Goal: Communication & Community: Answer question/provide support

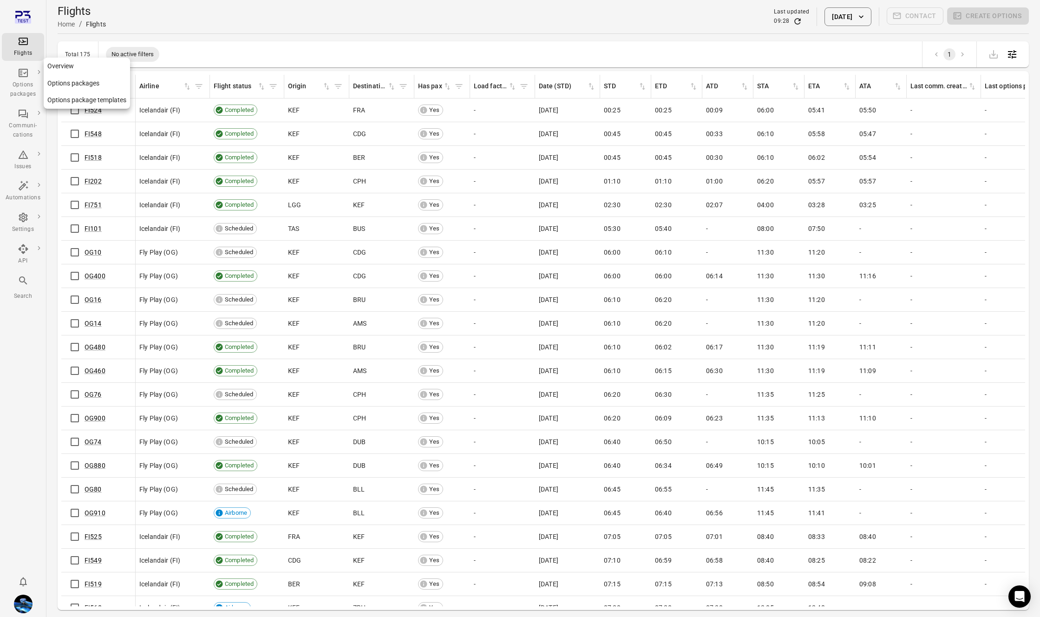
click at [70, 104] on link "Options package templates" at bounding box center [87, 100] width 86 height 17
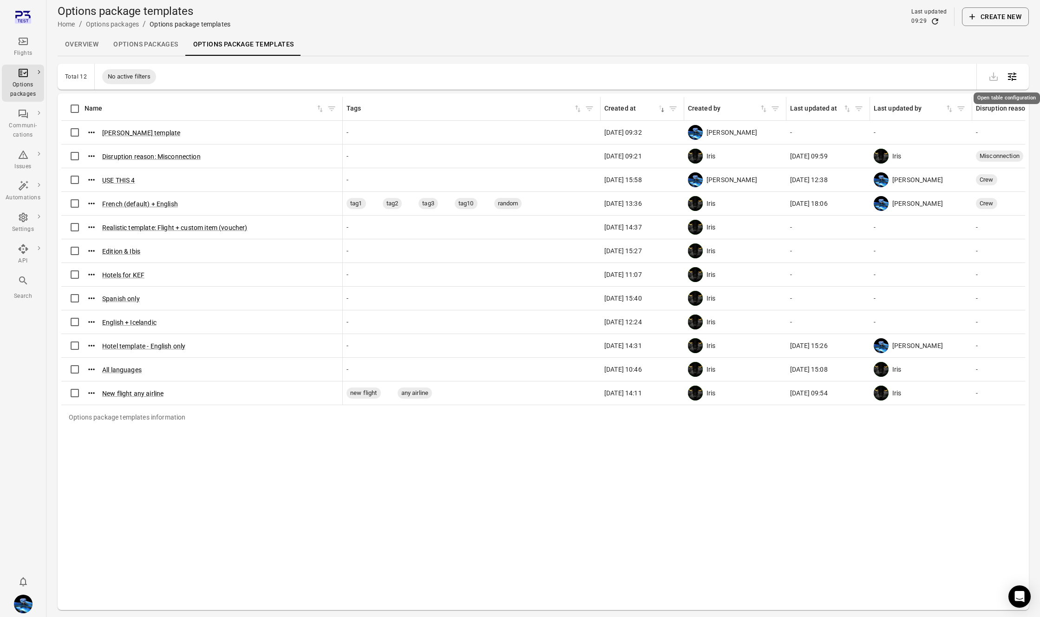
click at [1015, 76] on icon "Open table configuration" at bounding box center [1012, 76] width 11 height 11
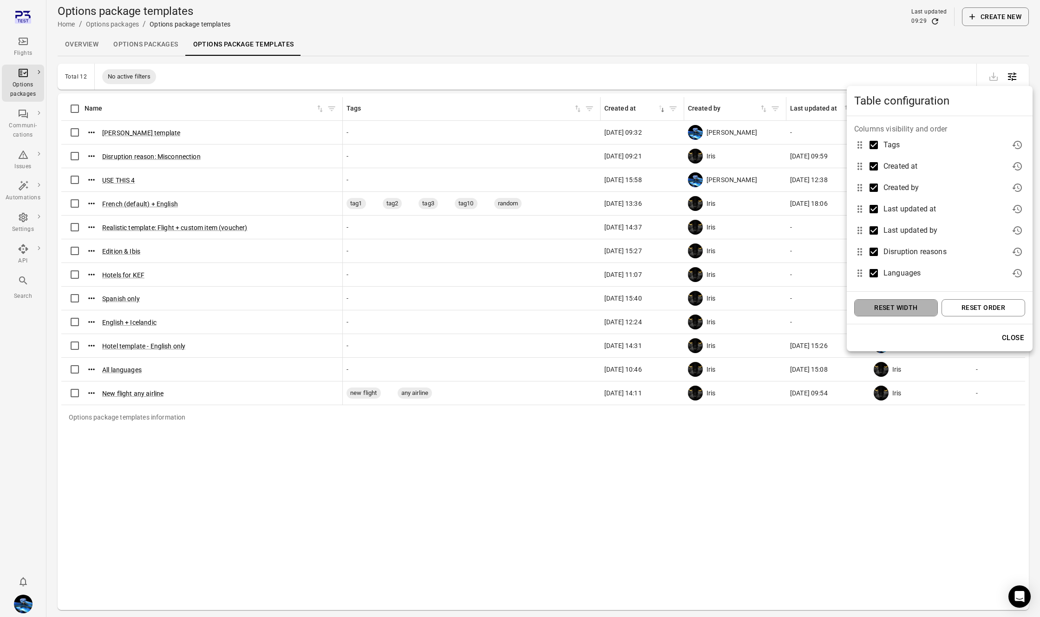
click at [907, 309] on button "Reset width" at bounding box center [896, 307] width 84 height 17
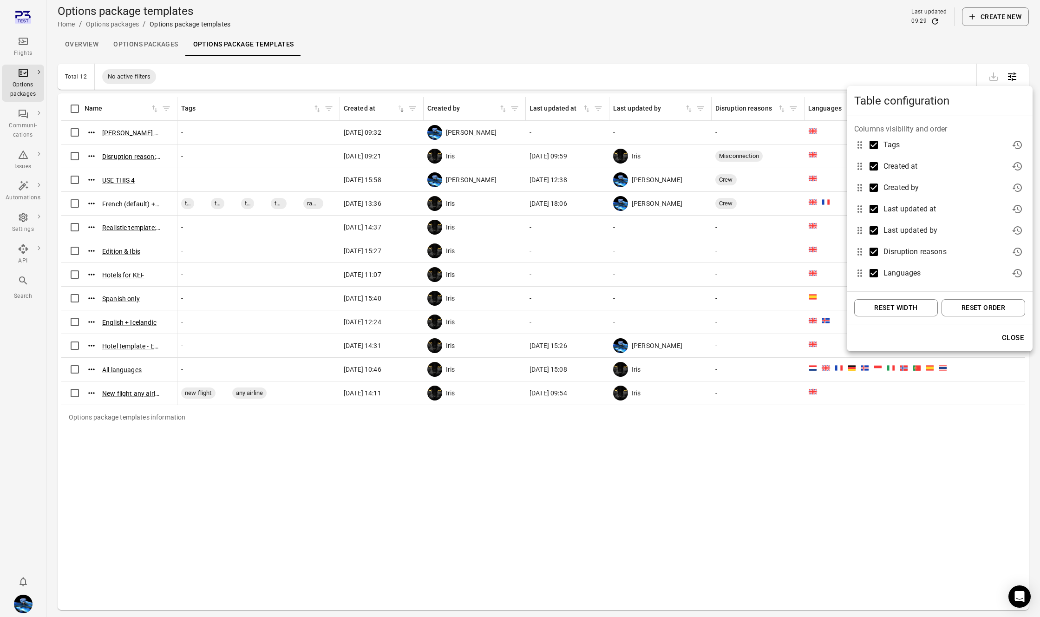
drag, startPoint x: 982, startPoint y: 309, endPoint x: 851, endPoint y: 395, distance: 157.0
click at [982, 309] on button "Reset order" at bounding box center [984, 307] width 84 height 17
drag, startPoint x: 726, startPoint y: 475, endPoint x: 835, endPoint y: 371, distance: 151.2
click at [727, 475] on div at bounding box center [520, 308] width 1040 height 617
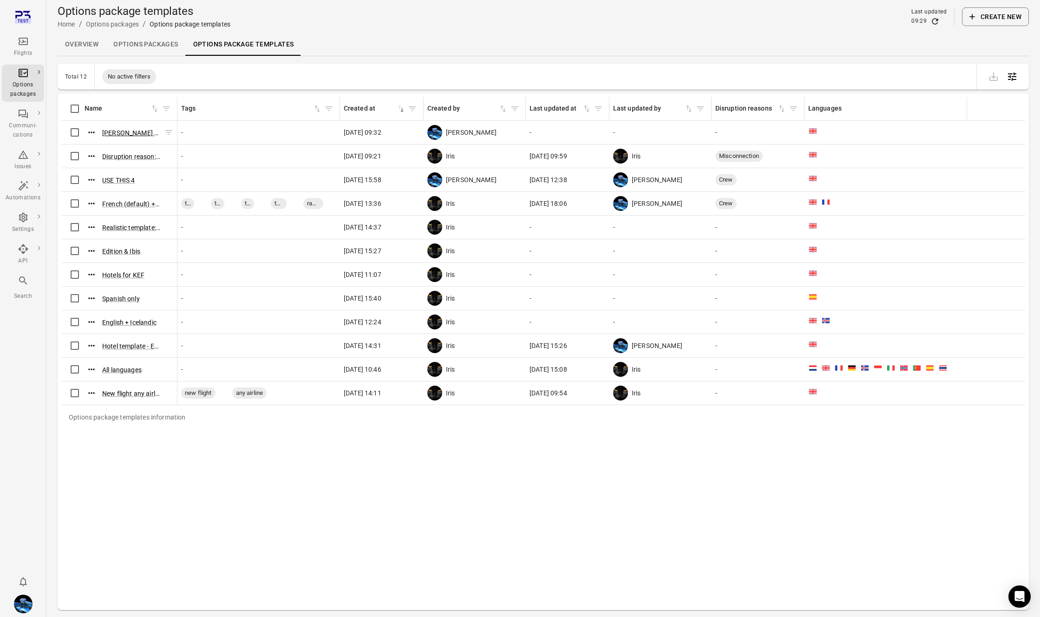
click at [138, 135] on button "Daníel template" at bounding box center [131, 132] width 58 height 9
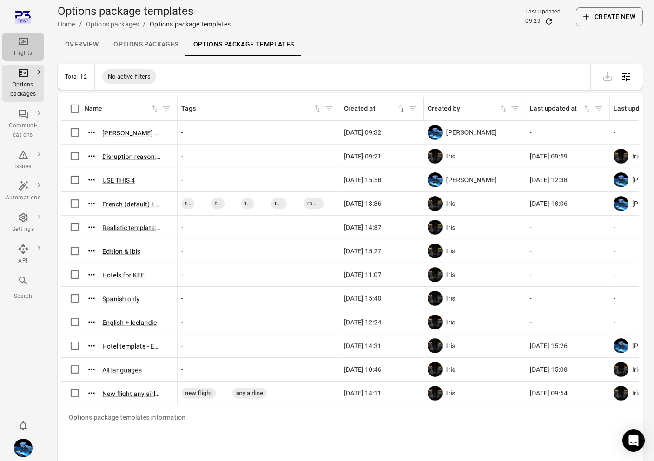
click at [28, 40] on icon "Main navigation" at bounding box center [23, 41] width 11 height 11
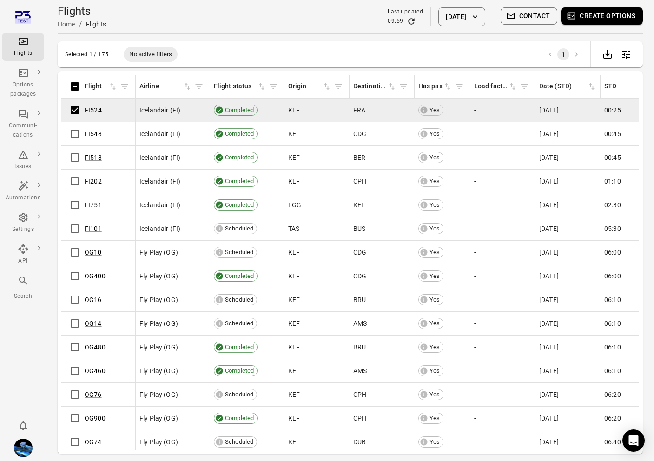
click at [578, 21] on button "Create options" at bounding box center [602, 15] width 82 height 17
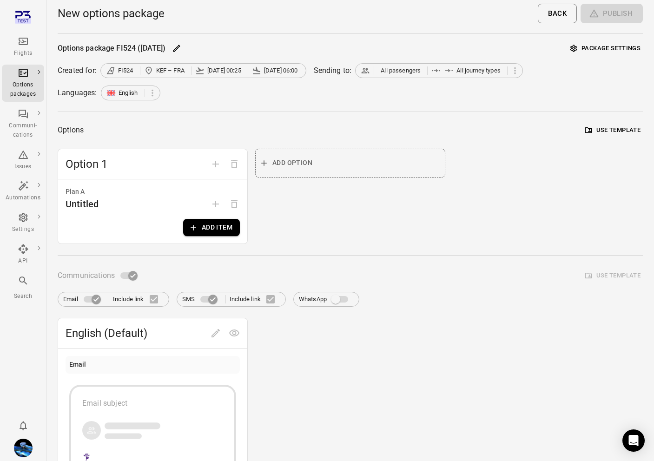
click at [342, 299] on span at bounding box center [340, 299] width 16 height 7
click at [221, 214] on div "Plan A Untitled Add item" at bounding box center [152, 211] width 189 height 64
click at [220, 225] on button "Add item" at bounding box center [211, 227] width 57 height 17
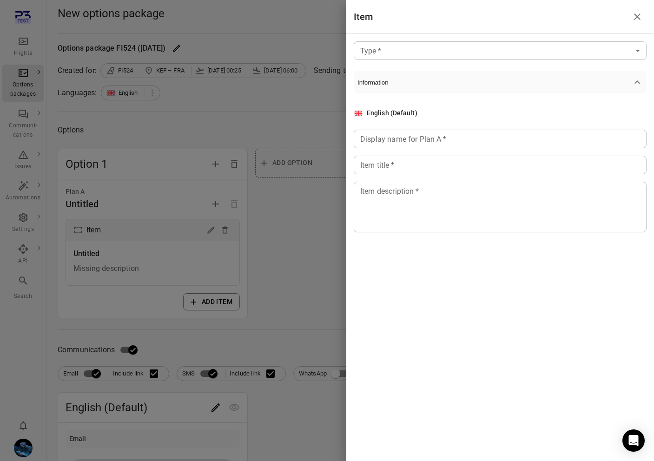
click at [152, 286] on div at bounding box center [327, 230] width 654 height 461
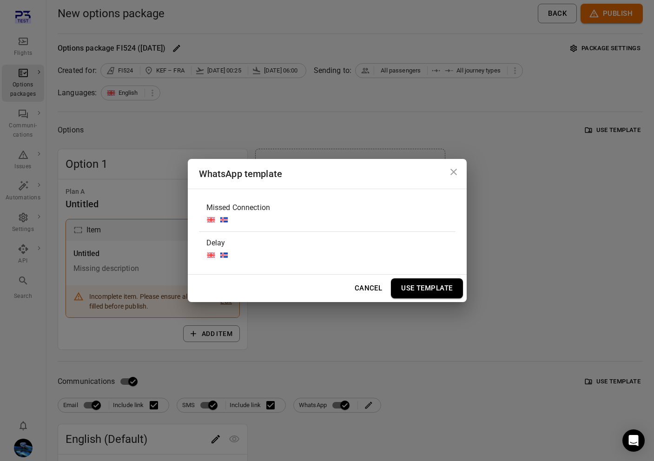
click at [340, 405] on div "WhatsApp template Missed Connection Delay Cancel Use Template" at bounding box center [327, 230] width 654 height 461
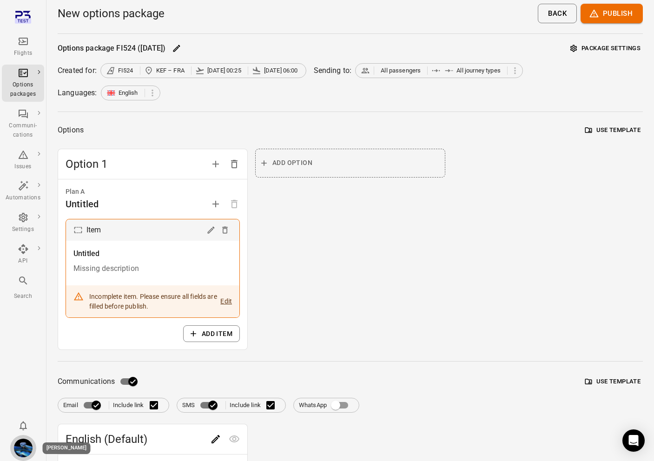
click at [31, 444] on img "Daníel Benediktsson" at bounding box center [23, 448] width 19 height 19
click at [66, 441] on button "Log out" at bounding box center [71, 445] width 70 height 17
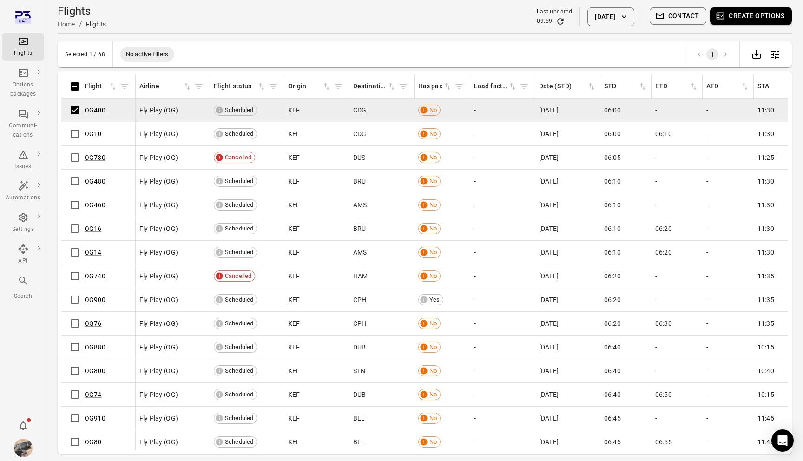
click at [764, 16] on button "Create options" at bounding box center [751, 15] width 82 height 17
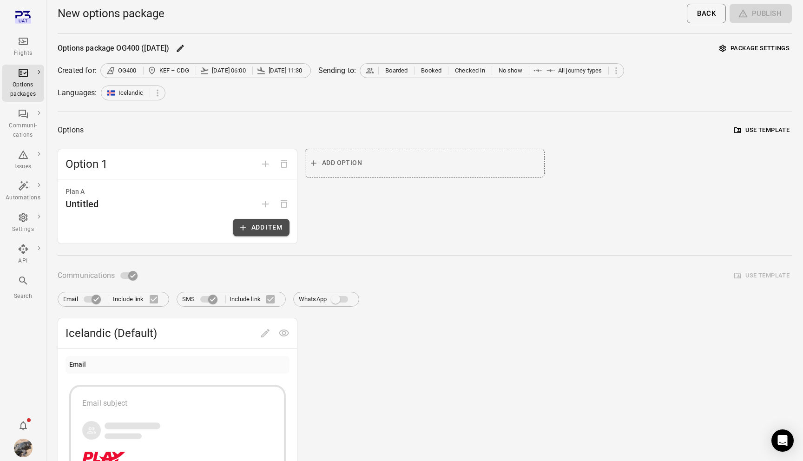
click at [269, 233] on button "Add item" at bounding box center [261, 227] width 57 height 17
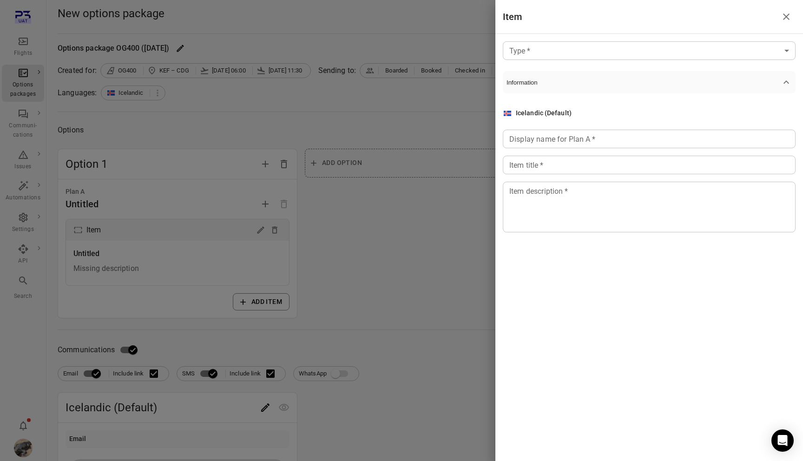
click at [165, 304] on div at bounding box center [401, 230] width 803 height 461
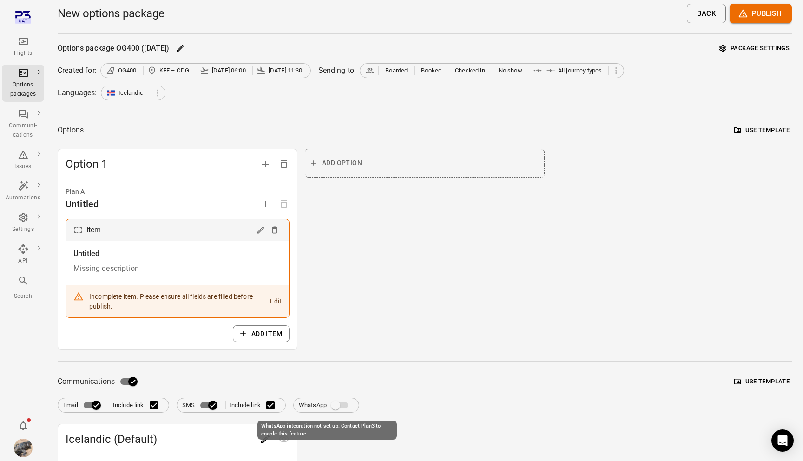
click at [341, 406] on span "WhatsApp integration not set up. Contact Plan3 to enable this feature" at bounding box center [340, 405] width 16 height 7
click at [263, 231] on icon "Edit" at bounding box center [260, 229] width 9 height 9
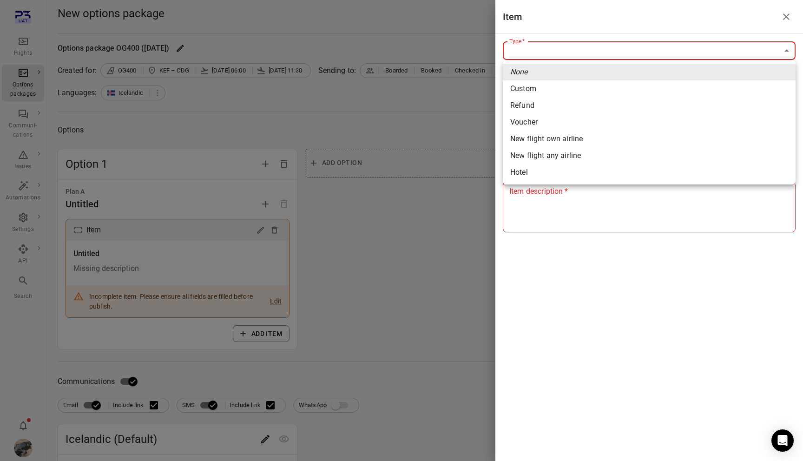
click at [623, 50] on body "Flights Options packages Communi-cations Issues Automations Settings API Search…" at bounding box center [401, 420] width 803 height 841
click at [400, 256] on div at bounding box center [401, 230] width 803 height 461
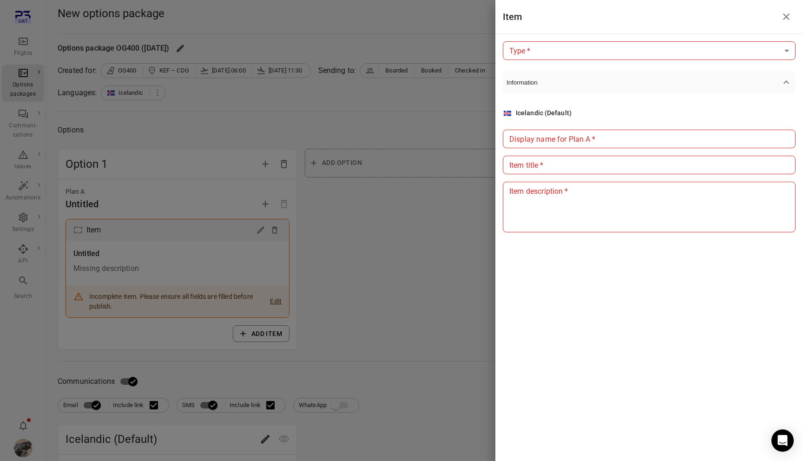
click at [400, 256] on div at bounding box center [401, 230] width 803 height 461
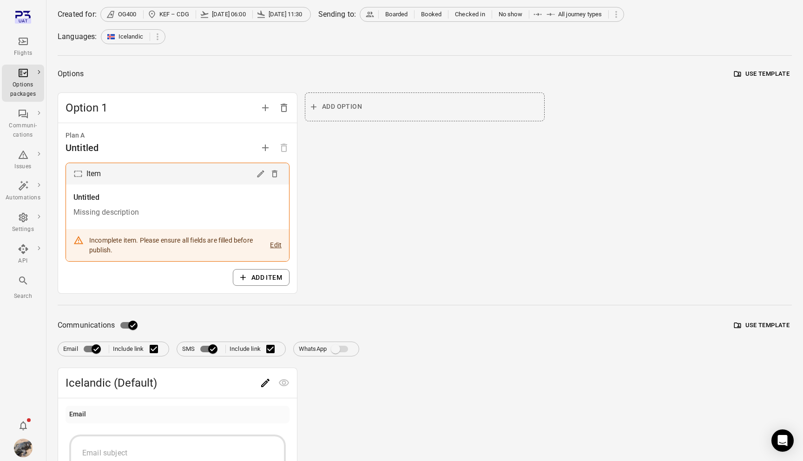
scroll to position [57, 0]
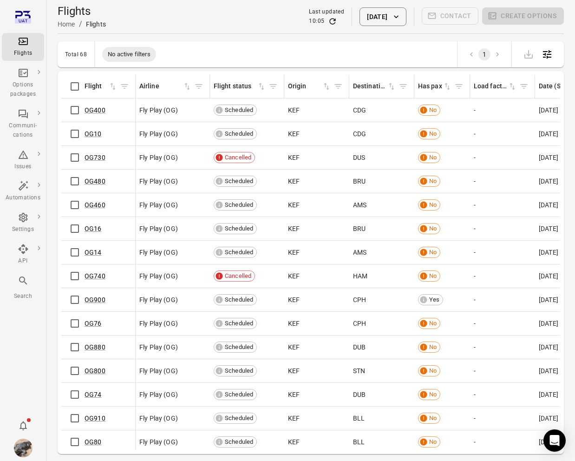
click at [34, 46] on div "Flights" at bounding box center [23, 47] width 35 height 22
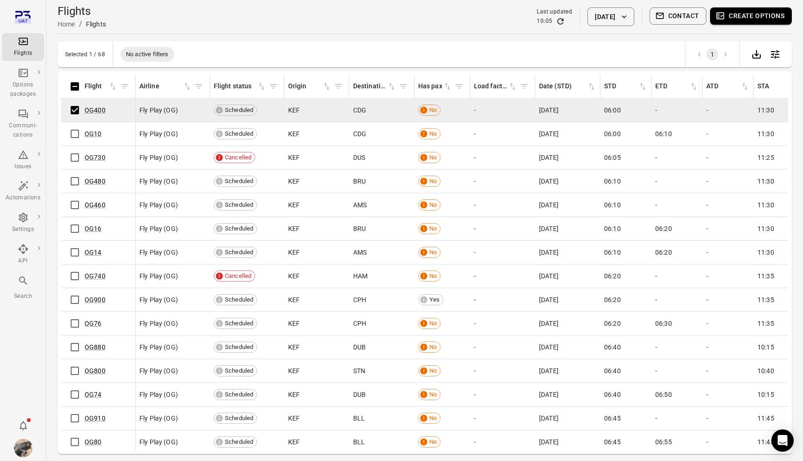
click at [575, 12] on button "Create options" at bounding box center [751, 15] width 82 height 17
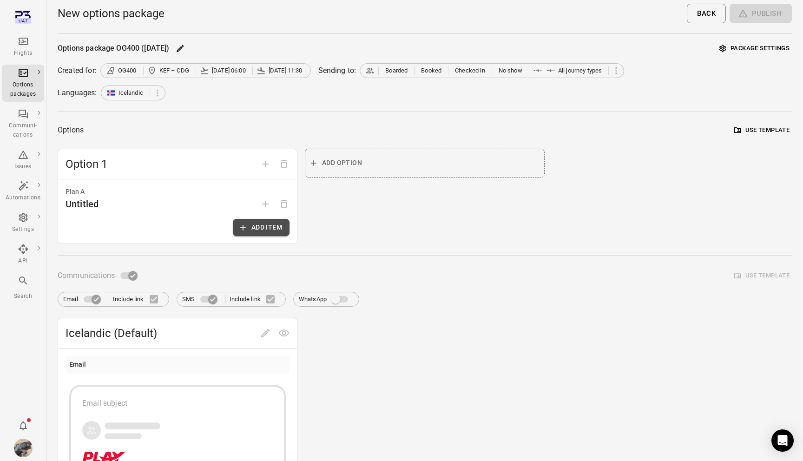
click at [273, 226] on button "Add item" at bounding box center [261, 227] width 57 height 17
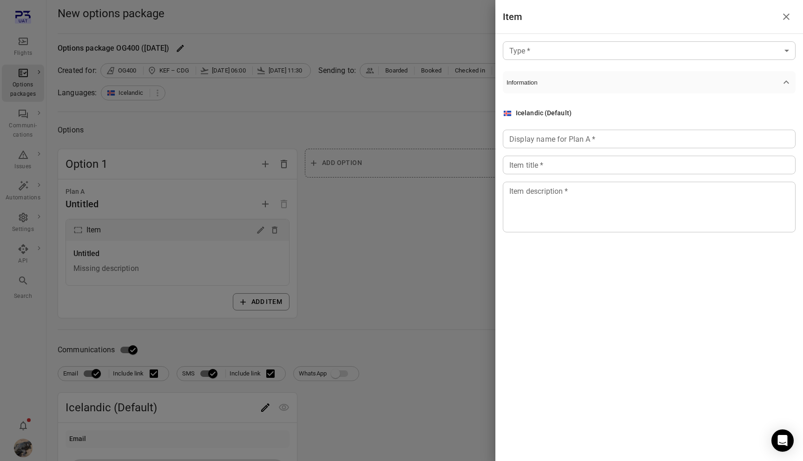
click at [282, 352] on div at bounding box center [401, 230] width 803 height 461
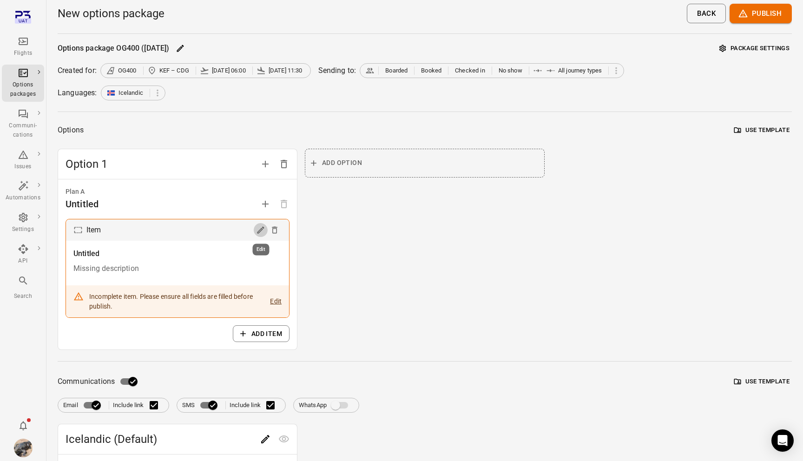
click at [261, 234] on icon "Edit" at bounding box center [260, 229] width 9 height 9
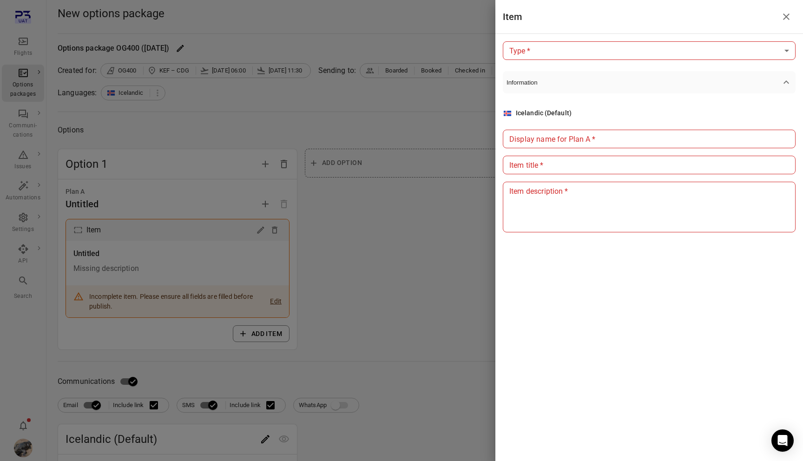
click at [575, 55] on body "Flights Options packages Communi-cations Issues Automations Settings API Search…" at bounding box center [401, 420] width 803 height 841
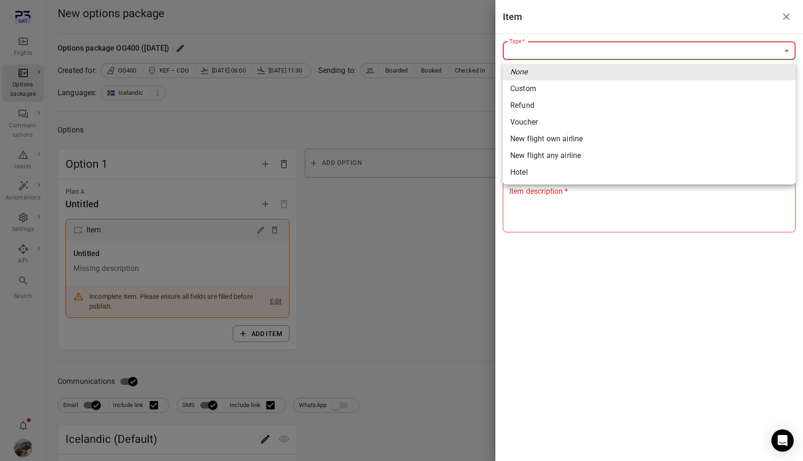
click at [395, 197] on div at bounding box center [401, 230] width 803 height 461
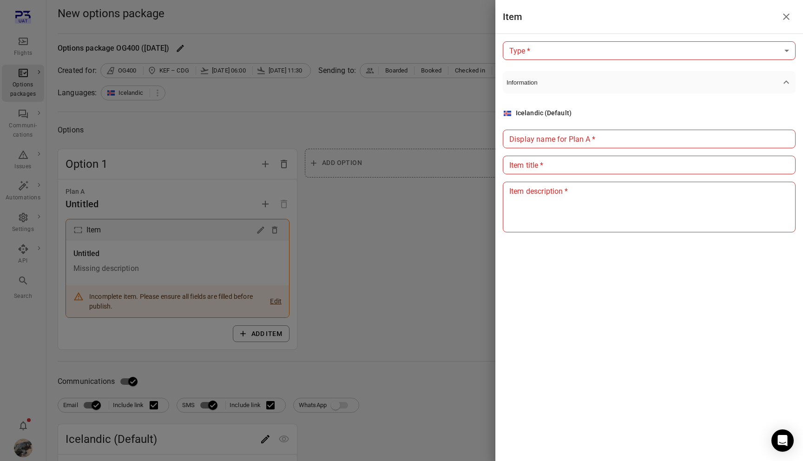
click at [395, 197] on div at bounding box center [401, 230] width 803 height 461
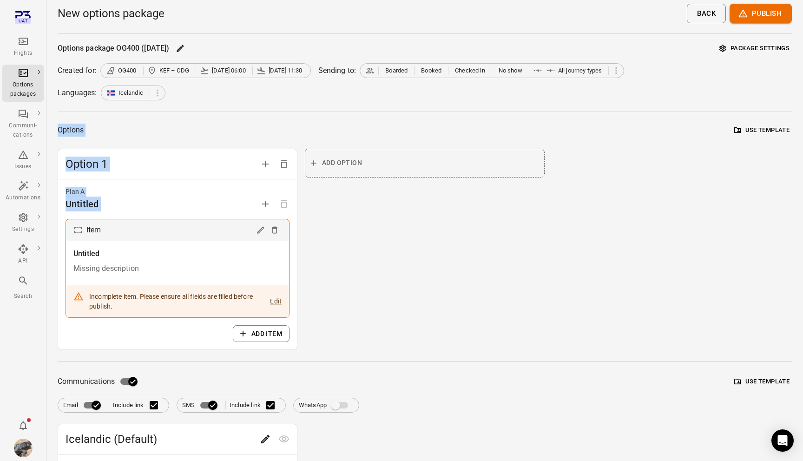
drag, startPoint x: 304, startPoint y: 321, endPoint x: 217, endPoint y: 197, distance: 151.7
click at [217, 197] on div "Option 1 Plan A Untitled Item Untitled Missing description Incomplete item. Ple…" at bounding box center [425, 250] width 734 height 202
click at [217, 197] on div "Untitled" at bounding box center [178, 204] width 224 height 15
drag, startPoint x: 63, startPoint y: 151, endPoint x: 246, endPoint y: 329, distance: 255.3
click at [246, 329] on div "Option 1 Plan A Untitled Item Untitled Missing description Incomplete item. Ple…" at bounding box center [178, 250] width 240 height 202
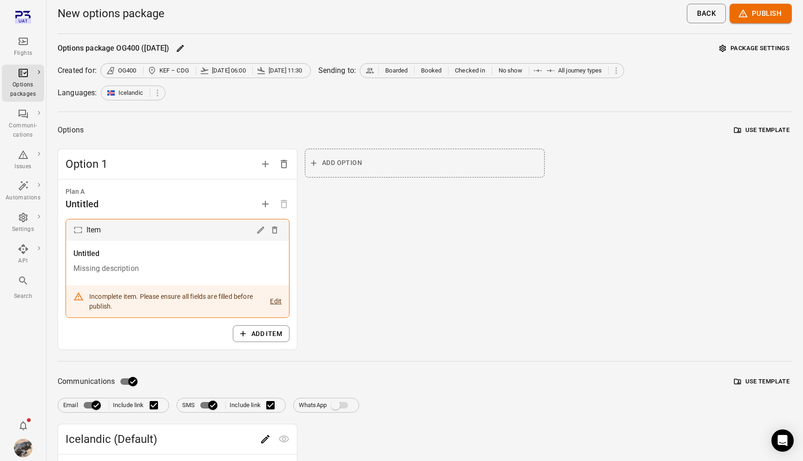
click at [368, 365] on div "Options package OG400 (14 Aug) Package settings Created for: OG400 KEF – CDG 14…" at bounding box center [425, 422] width 734 height 763
drag, startPoint x: 306, startPoint y: 313, endPoint x: 66, endPoint y: 157, distance: 286.5
click at [66, 157] on div "Option 1 Plan A Untitled Item Untitled Missing description Incomplete item. Ple…" at bounding box center [425, 250] width 734 height 202
click at [66, 157] on span "Option 1" at bounding box center [161, 164] width 190 height 15
drag, startPoint x: 59, startPoint y: 150, endPoint x: 138, endPoint y: 308, distance: 177.0
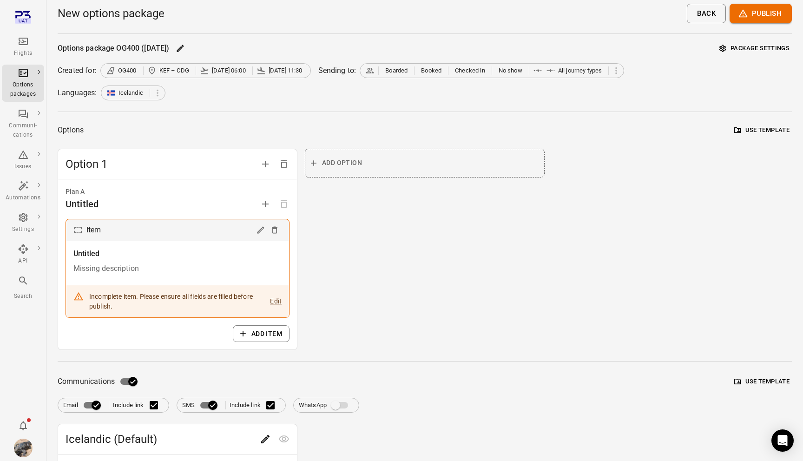
click at [138, 308] on div "Option 1 Plan A Untitled Item Untitled Missing description Incomplete item. Ple…" at bounding box center [178, 250] width 240 height 202
click at [138, 308] on div "Incomplete item. Please ensure all fields are filled before publish. Edit" at bounding box center [185, 301] width 192 height 19
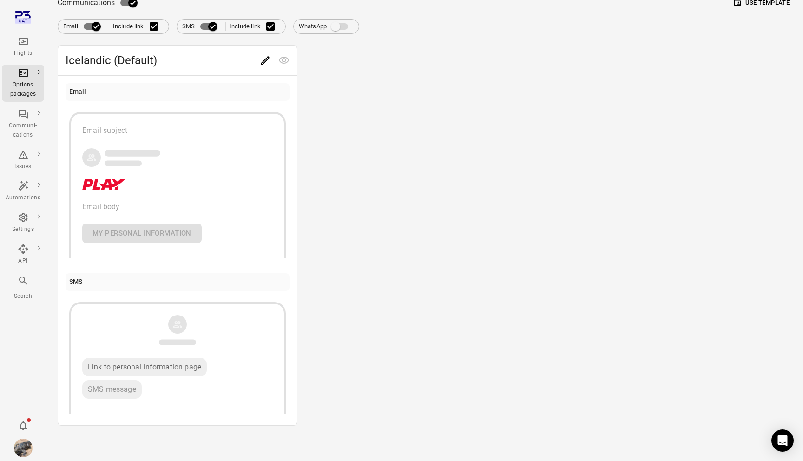
scroll to position [381, 0]
click at [21, 443] on img "Daníel Benediktsson" at bounding box center [23, 448] width 19 height 19
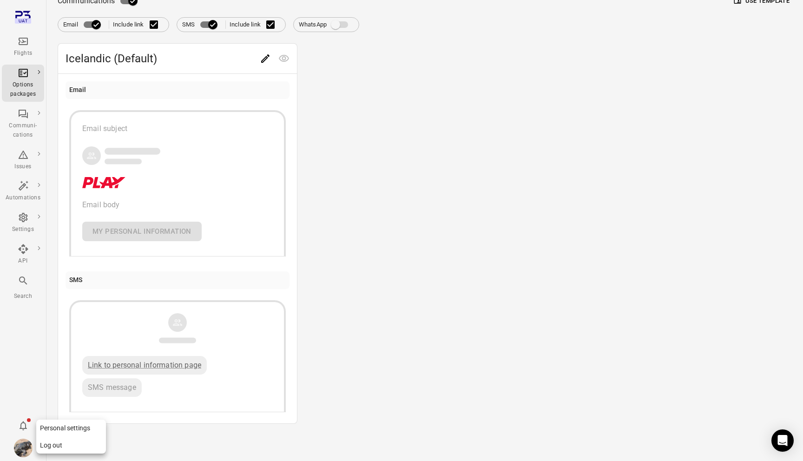
click at [59, 443] on button "Log out" at bounding box center [71, 445] width 70 height 17
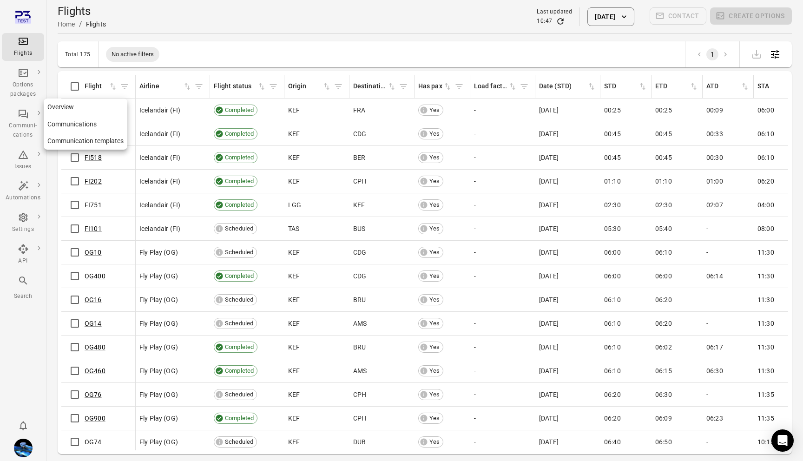
click at [26, 127] on div "Communi-cations" at bounding box center [23, 130] width 35 height 19
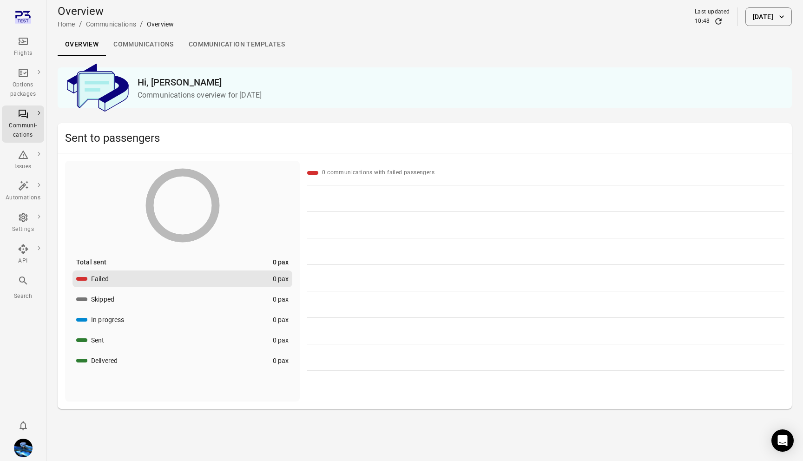
click at [768, 13] on button "[DATE]" at bounding box center [768, 16] width 46 height 19
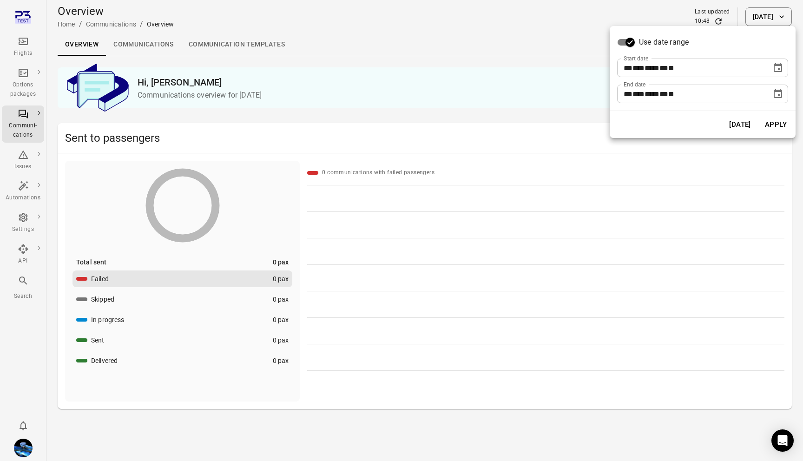
click at [784, 78] on div "**********" at bounding box center [703, 68] width 186 height 85
click at [783, 72] on button "Choose date, selected date is Aug 14, 2025" at bounding box center [777, 68] width 19 height 19
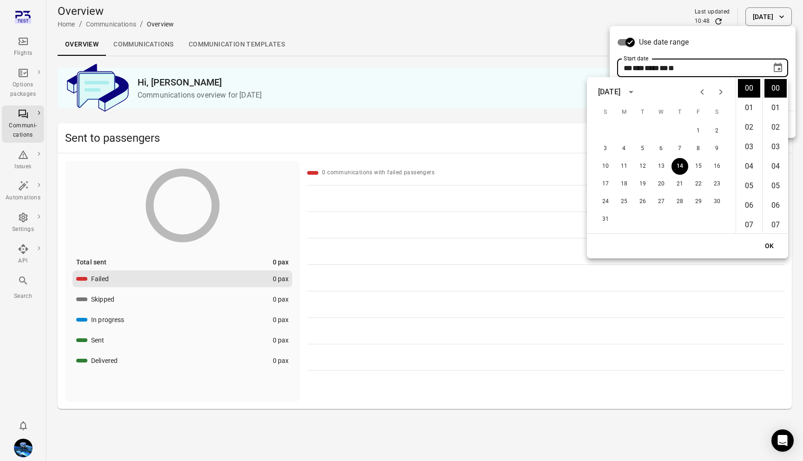
click at [705, 125] on div "1 2" at bounding box center [661, 131] width 149 height 17
click at [705, 127] on button "1" at bounding box center [698, 131] width 17 height 17
type input "**********"
click at [769, 244] on button "OK" at bounding box center [770, 245] width 30 height 17
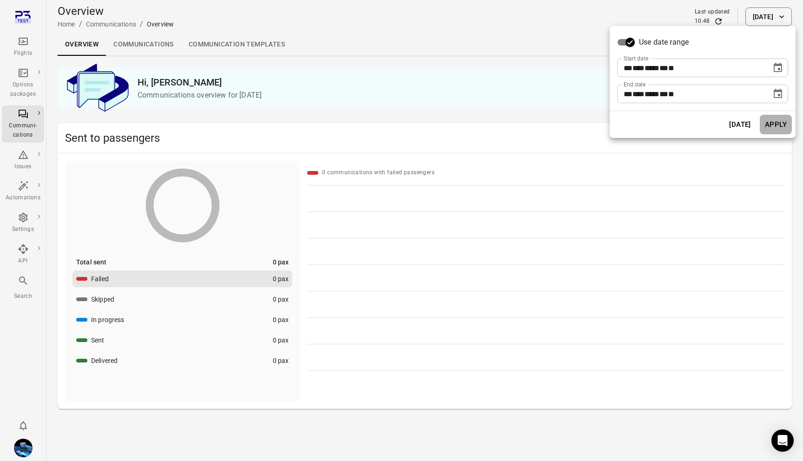
click at [771, 125] on button "Apply" at bounding box center [776, 125] width 32 height 20
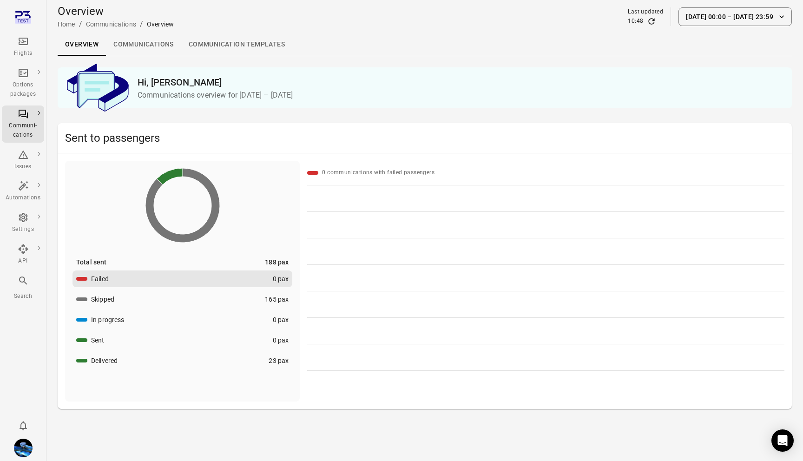
click at [228, 357] on button "Delivered 23 pax" at bounding box center [182, 360] width 220 height 17
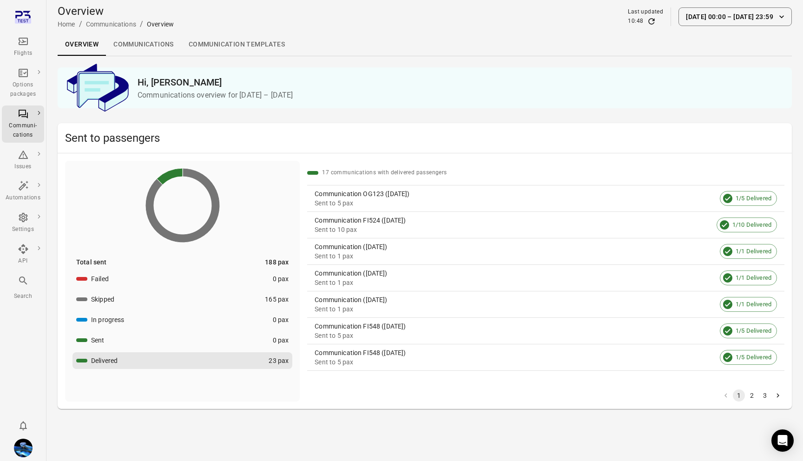
click at [214, 336] on button "Sent 0 pax" at bounding box center [182, 340] width 220 height 17
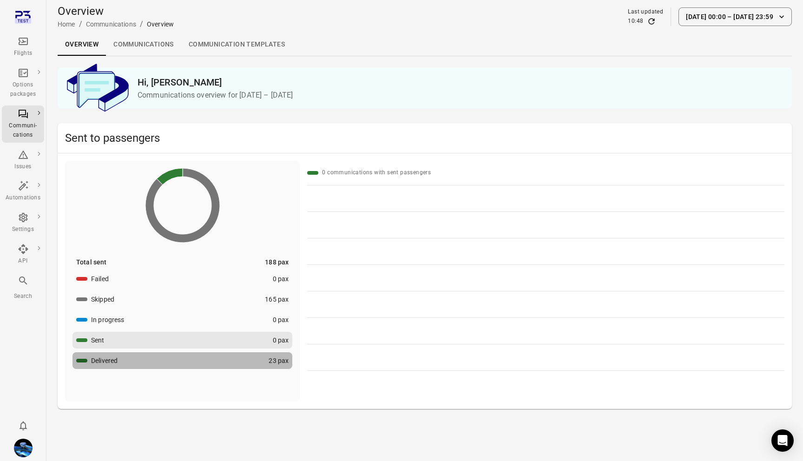
click at [229, 367] on button "Delivered 23 pax" at bounding box center [182, 360] width 220 height 17
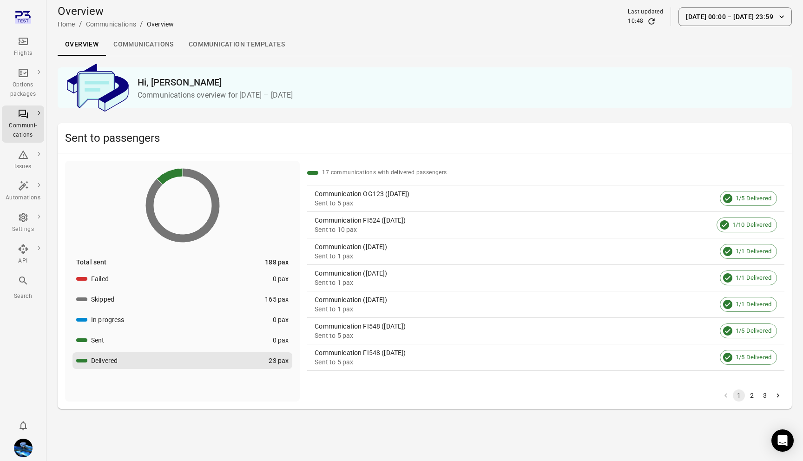
click at [339, 195] on div "Communication OG123 ([DATE])" at bounding box center [515, 193] width 401 height 9
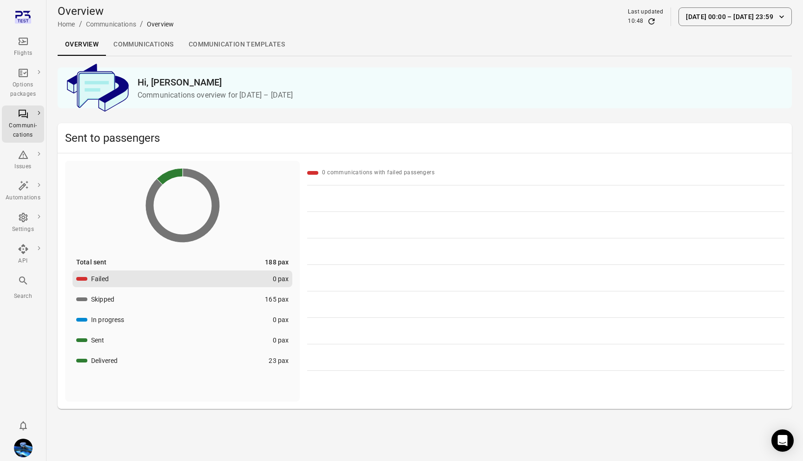
click at [276, 367] on button "Delivered 23 pax" at bounding box center [182, 360] width 220 height 17
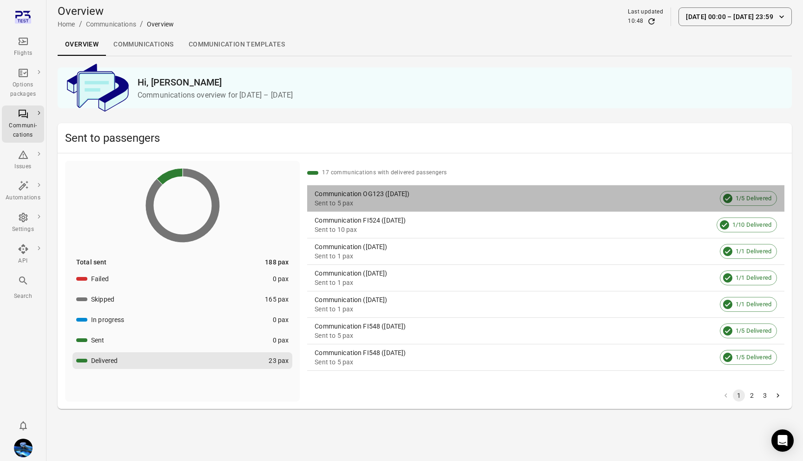
click at [354, 197] on div "Communication OG123 ([DATE])" at bounding box center [515, 193] width 401 height 9
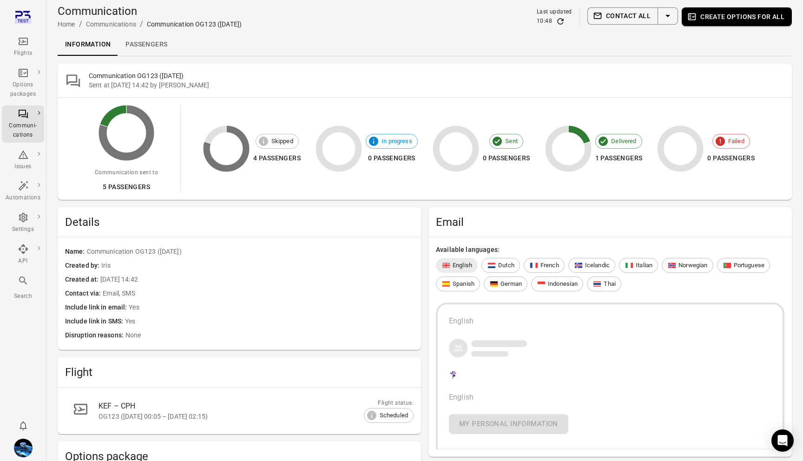
click at [140, 50] on link "Passengers" at bounding box center [146, 44] width 57 height 22
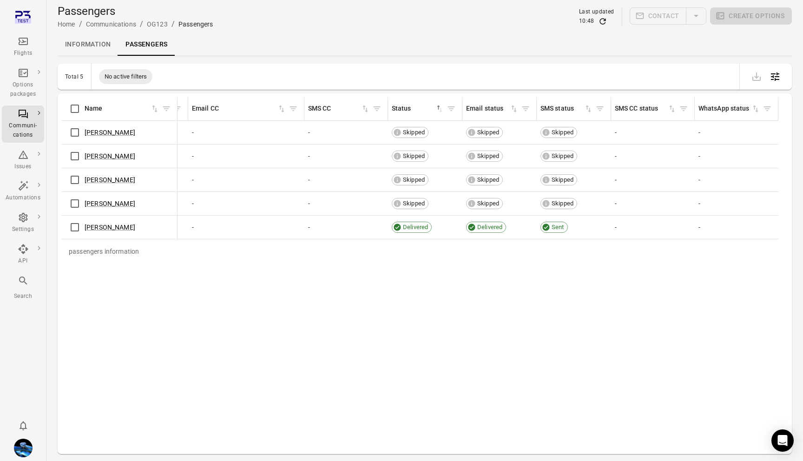
scroll to position [0, 746]
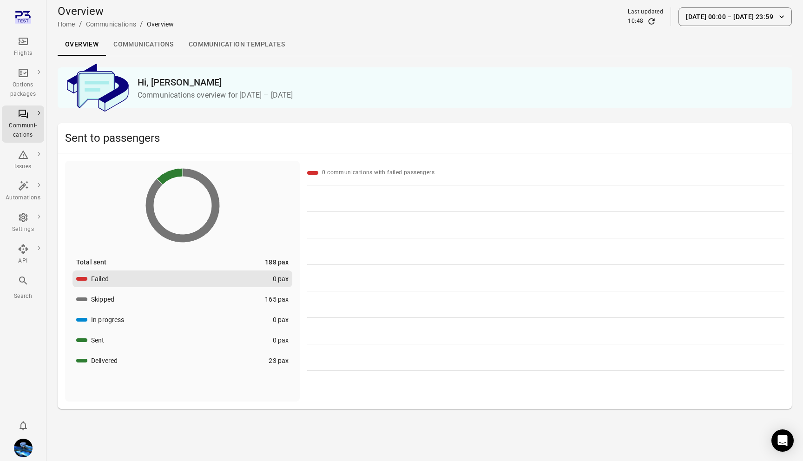
click at [159, 319] on button "In progress 0 pax" at bounding box center [182, 319] width 220 height 17
